Goal: Information Seeking & Learning: Learn about a topic

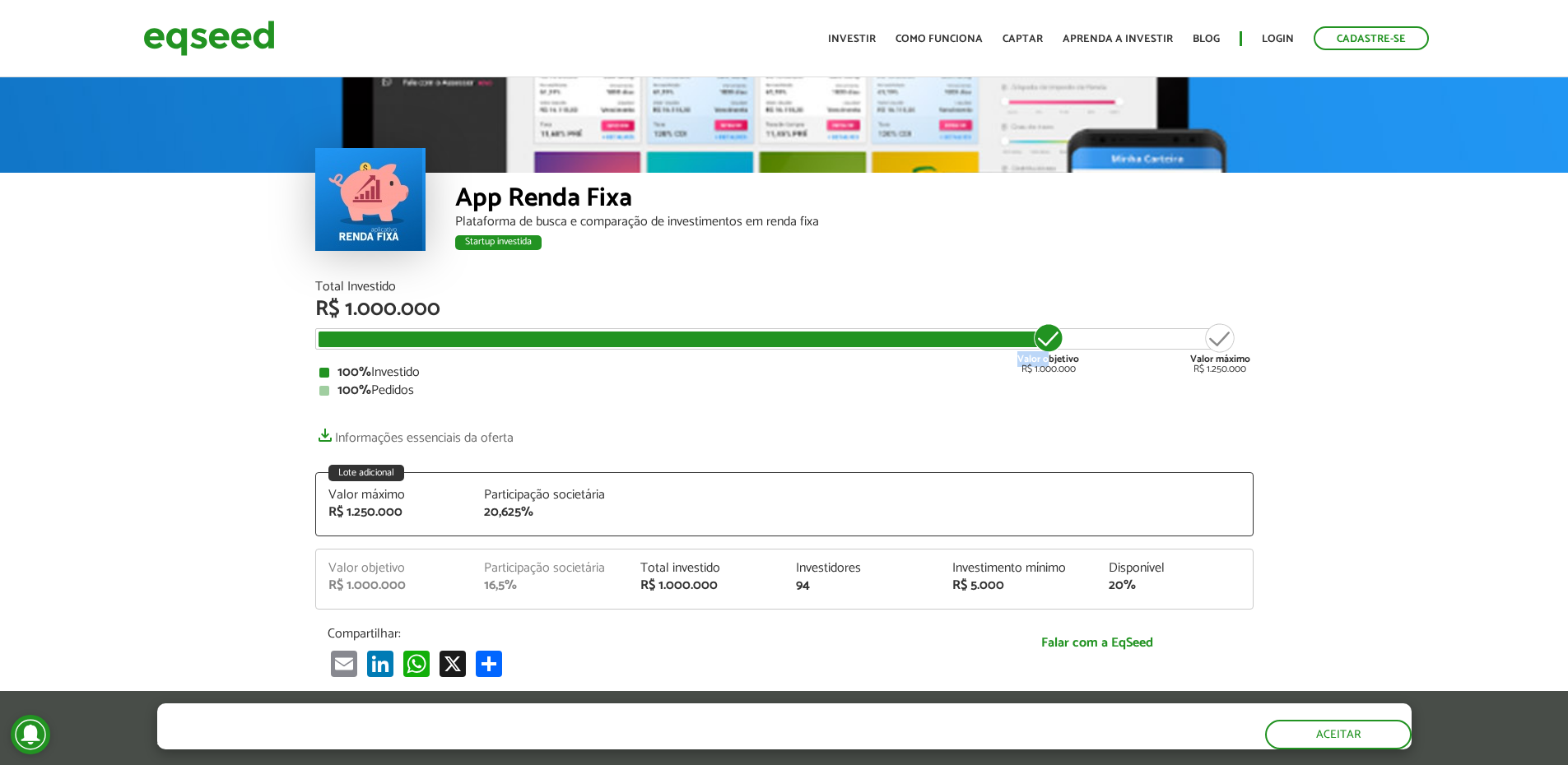
drag, startPoint x: 1049, startPoint y: 338, endPoint x: 691, endPoint y: 332, distance: 358.1
click at [722, 332] on div "Valor objetivo R$ 1.000.000 Valor máximo R$ 1.250.000" at bounding box center [771, 332] width 907 height 0
click at [949, 39] on link "Como funciona" at bounding box center [939, 38] width 87 height 11
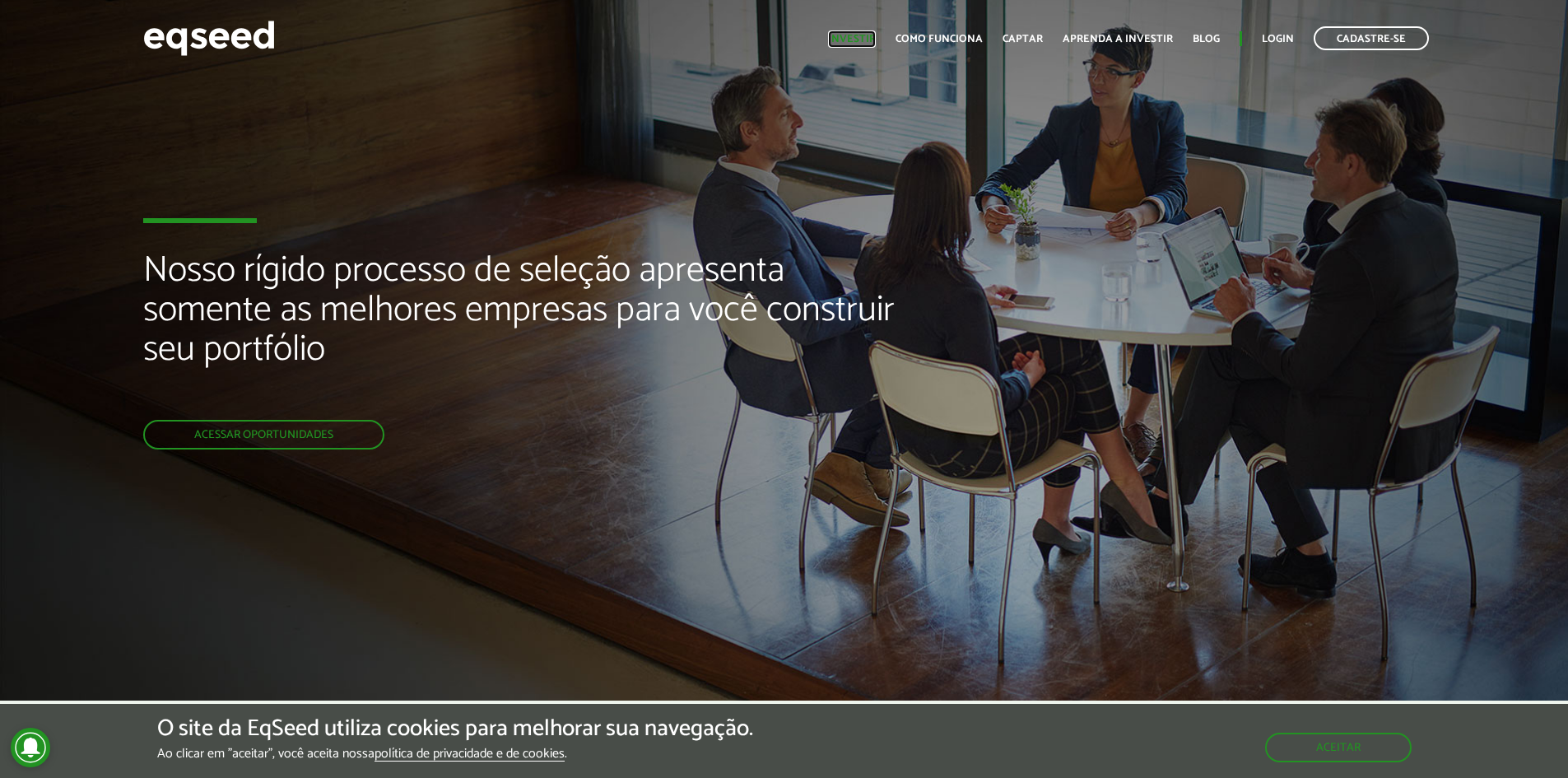
click at [861, 37] on link "Investir" at bounding box center [852, 38] width 48 height 11
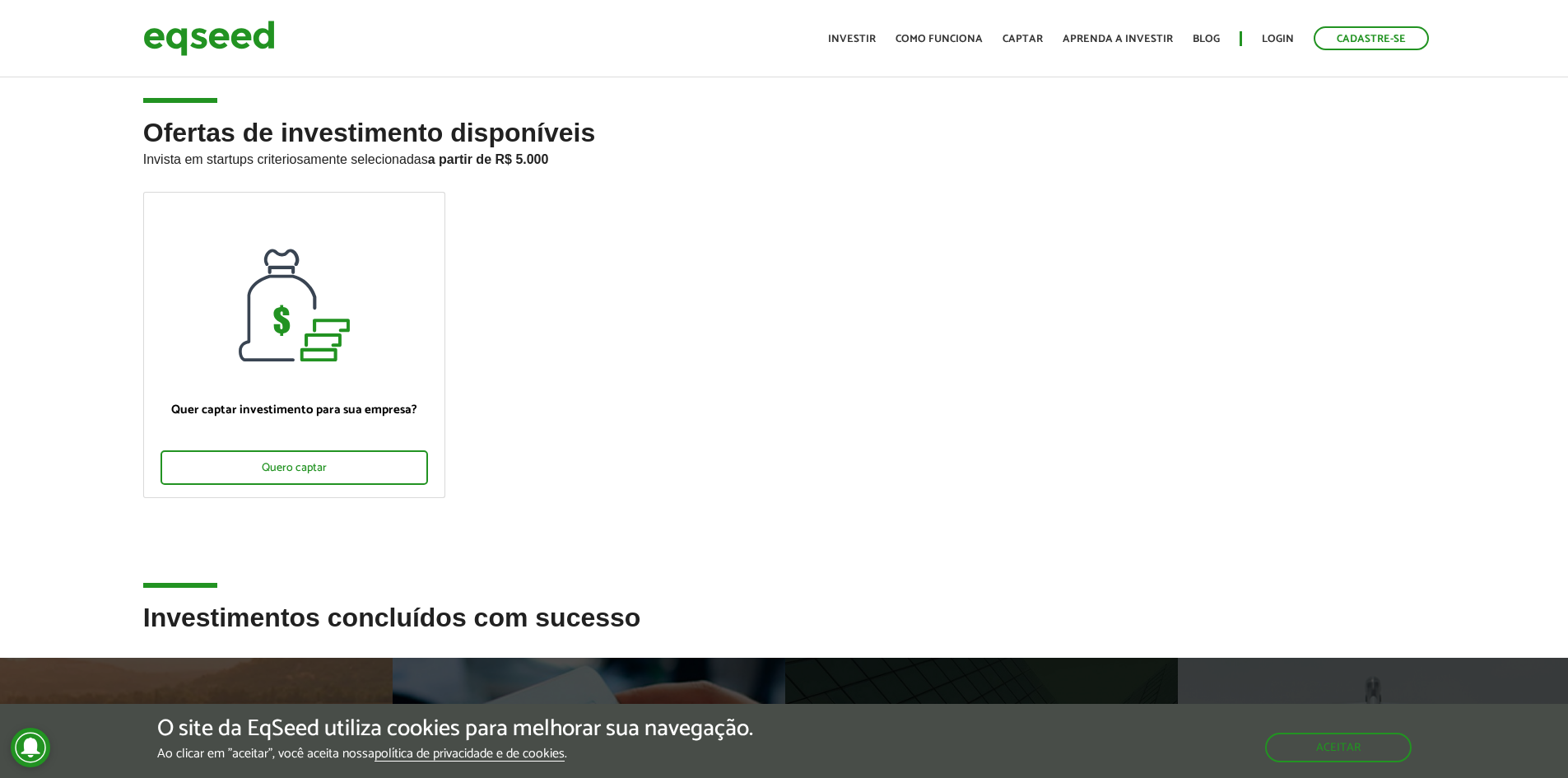
scroll to position [411, 0]
